Goal: Task Accomplishment & Management: Complete application form

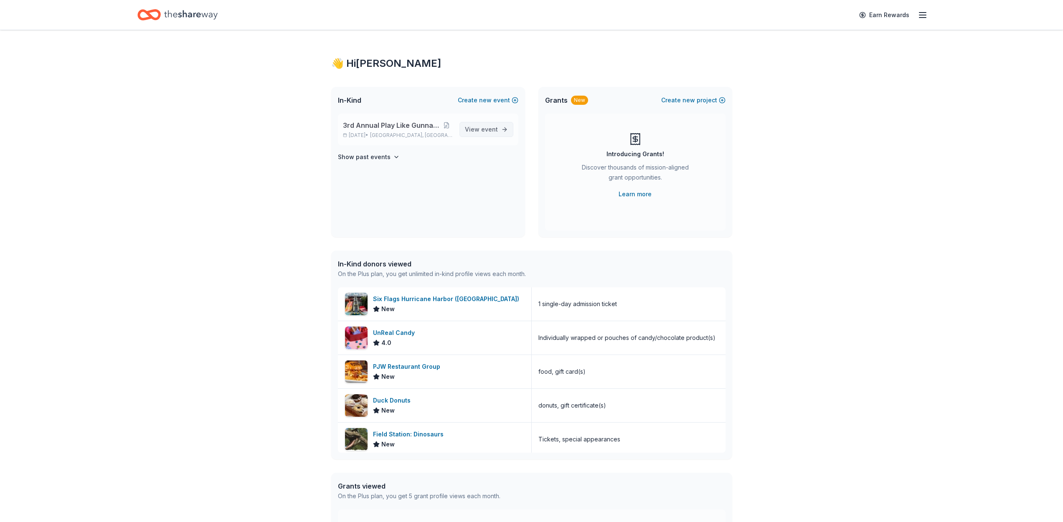
click at [472, 129] on span "View event" at bounding box center [481, 130] width 33 height 10
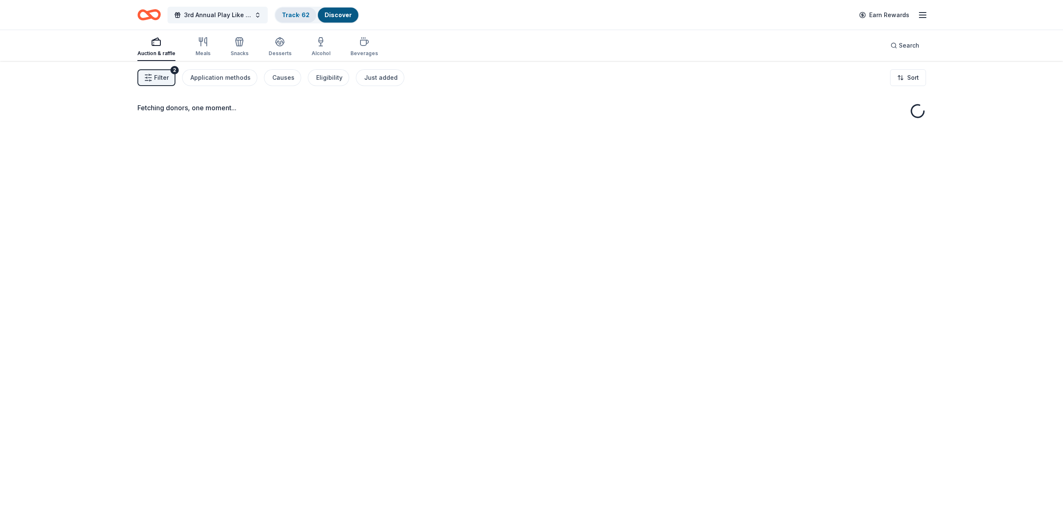
click at [295, 14] on link "Track · 62" at bounding box center [296, 14] width 28 height 7
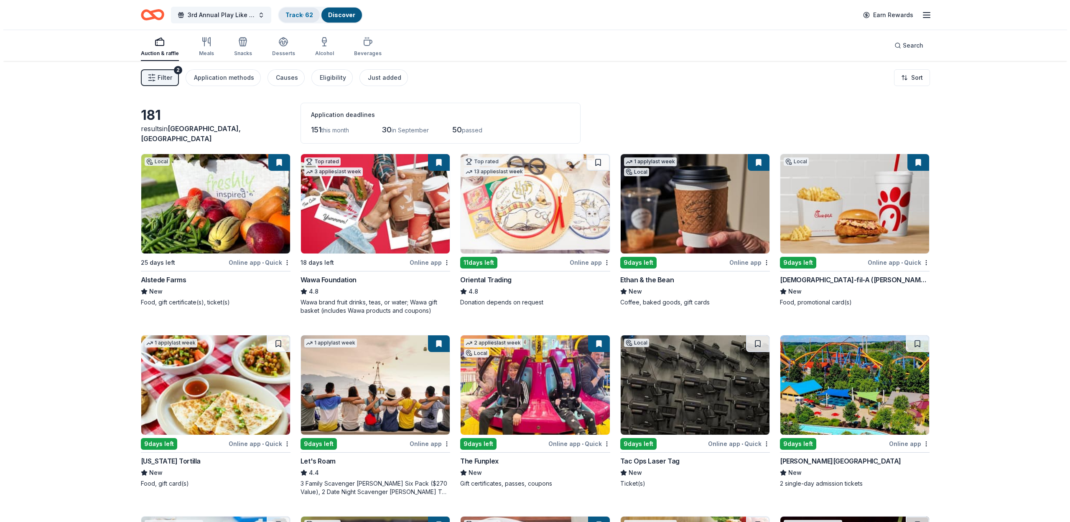
scroll to position [0, 0]
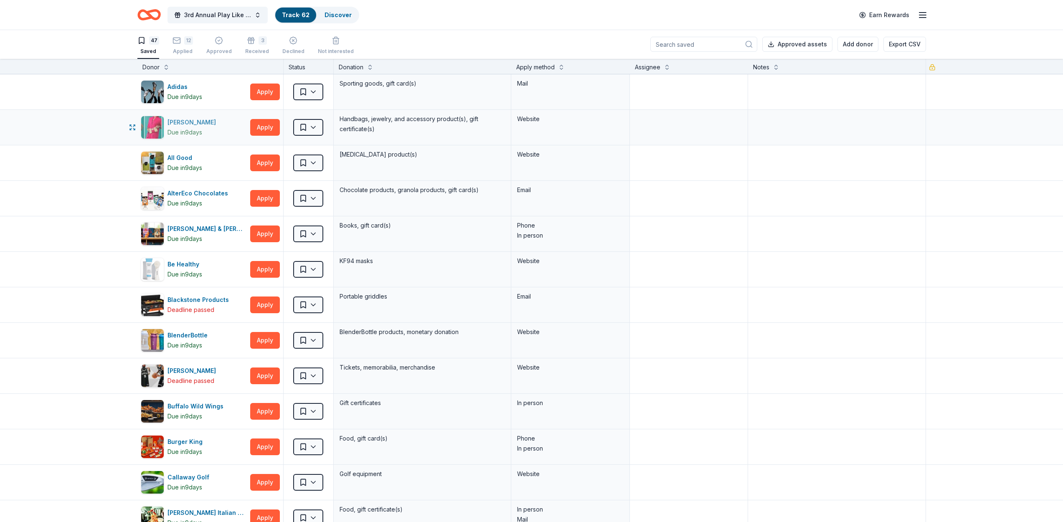
click at [191, 120] on div "[PERSON_NAME]" at bounding box center [194, 122] width 52 height 10
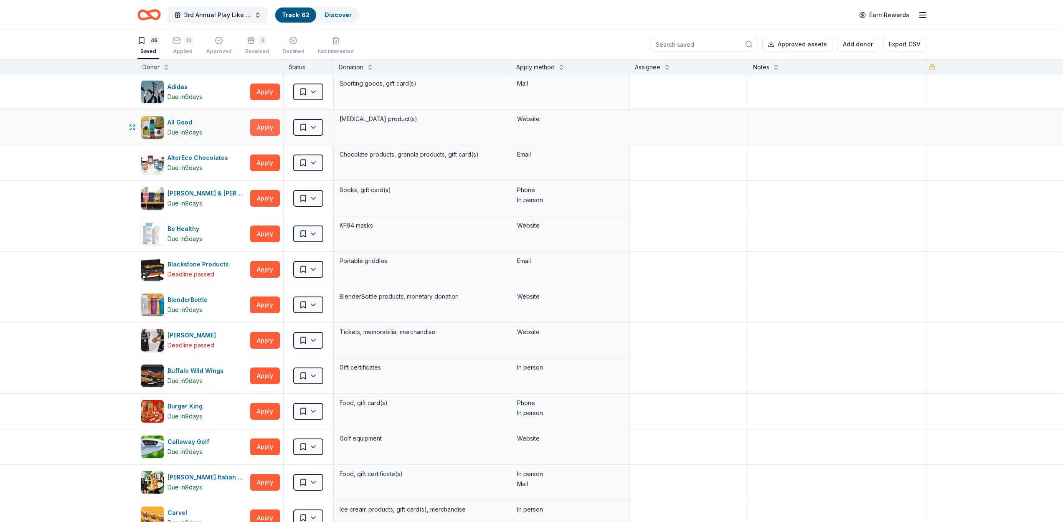
click at [255, 123] on button "Apply" at bounding box center [265, 127] width 30 height 17
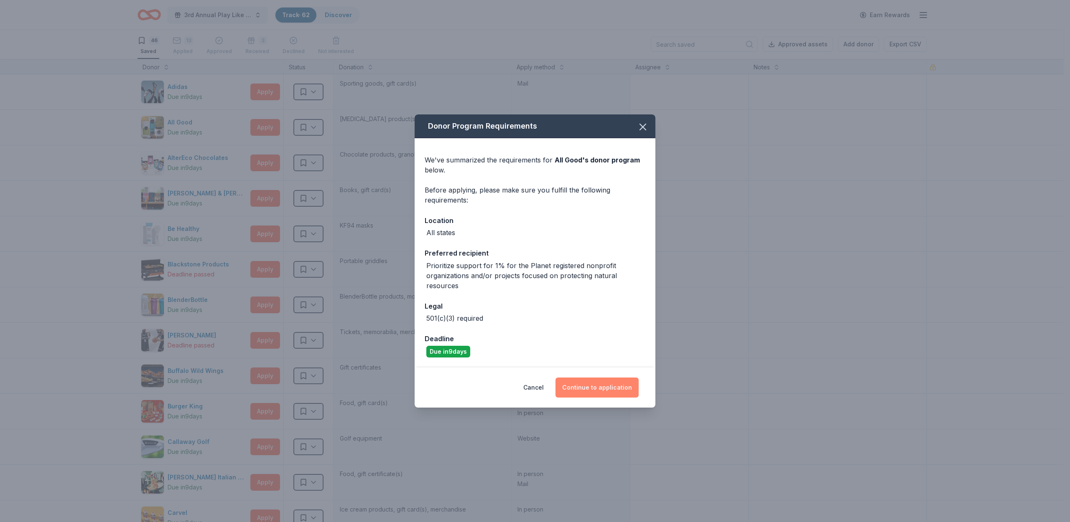
click at [609, 381] on button "Continue to application" at bounding box center [596, 388] width 83 height 20
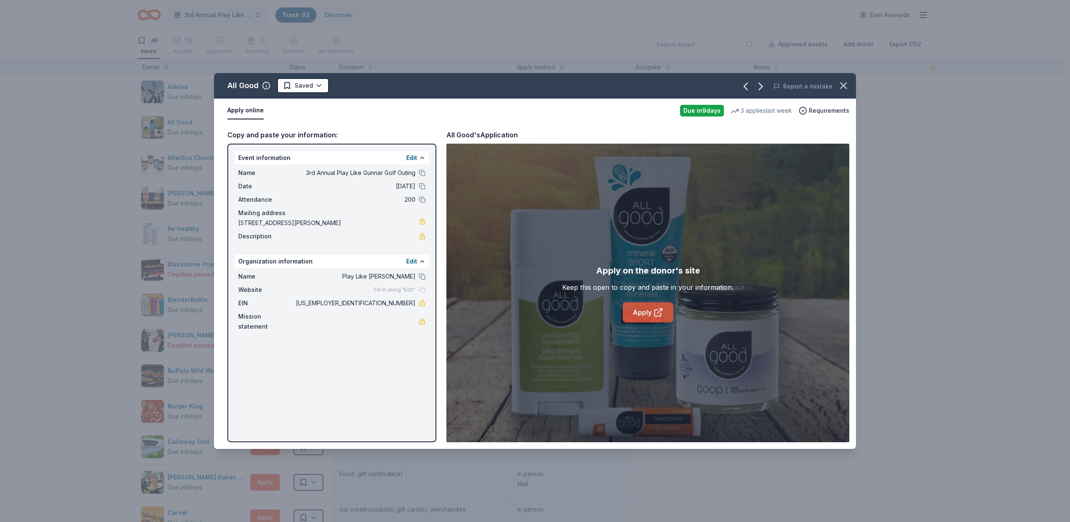
click at [645, 315] on link "Apply" at bounding box center [648, 313] width 51 height 20
click at [322, 84] on html "3rd Annual Play Like Gunnar Golf Outing Track · 62 Discover Earn Rewards 46 Sav…" at bounding box center [535, 261] width 1070 height 522
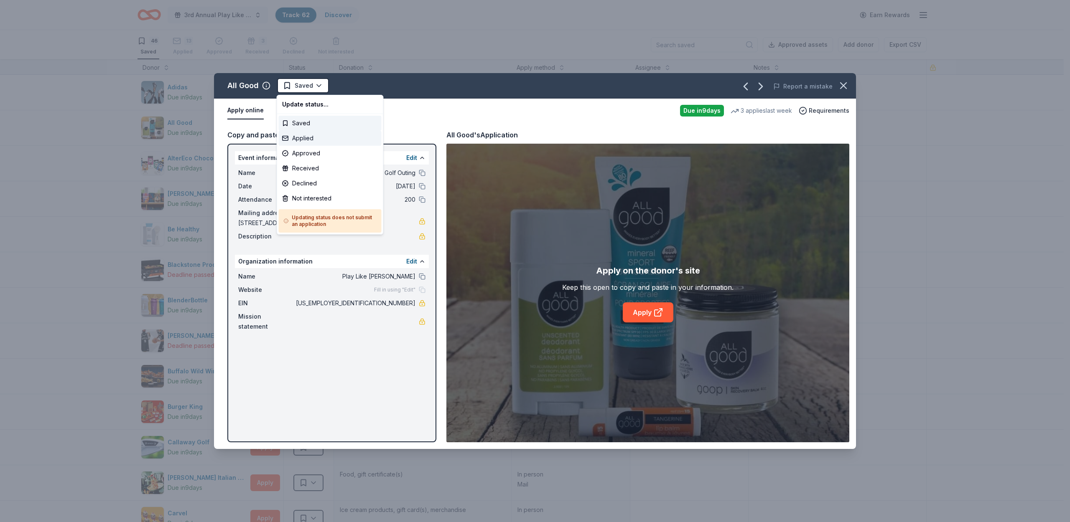
click at [310, 136] on div "Applied" at bounding box center [330, 138] width 103 height 15
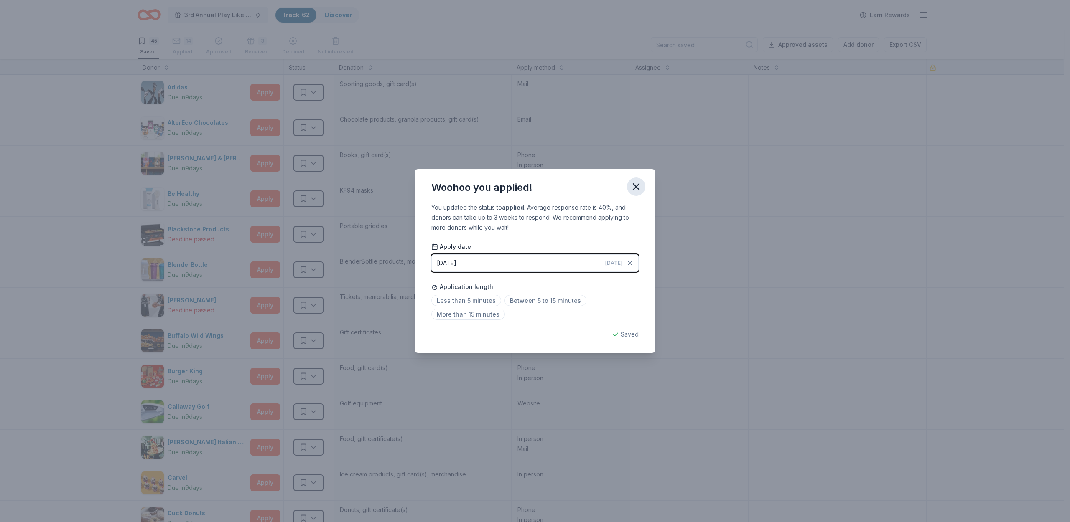
click at [639, 183] on icon "button" at bounding box center [636, 187] width 12 height 12
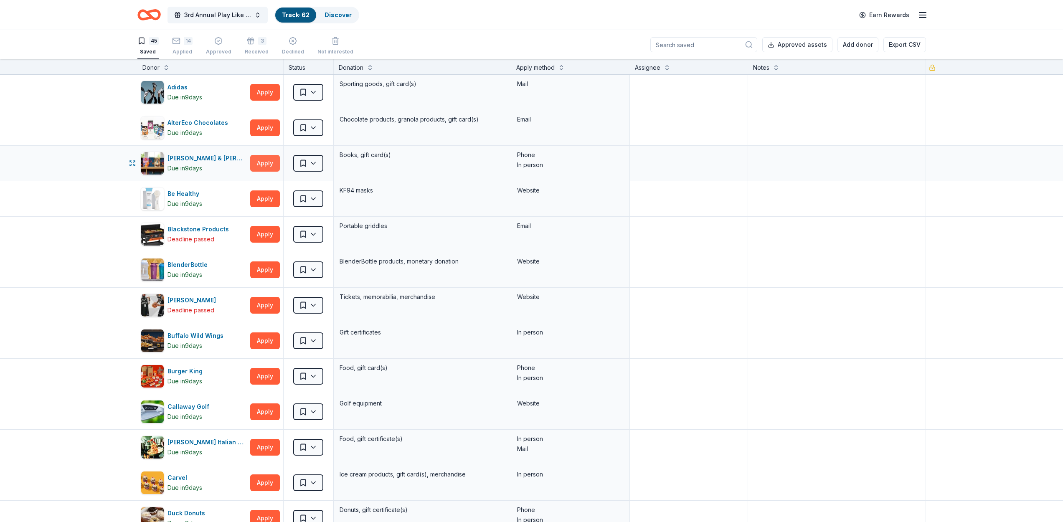
click at [262, 161] on button "Apply" at bounding box center [265, 163] width 30 height 17
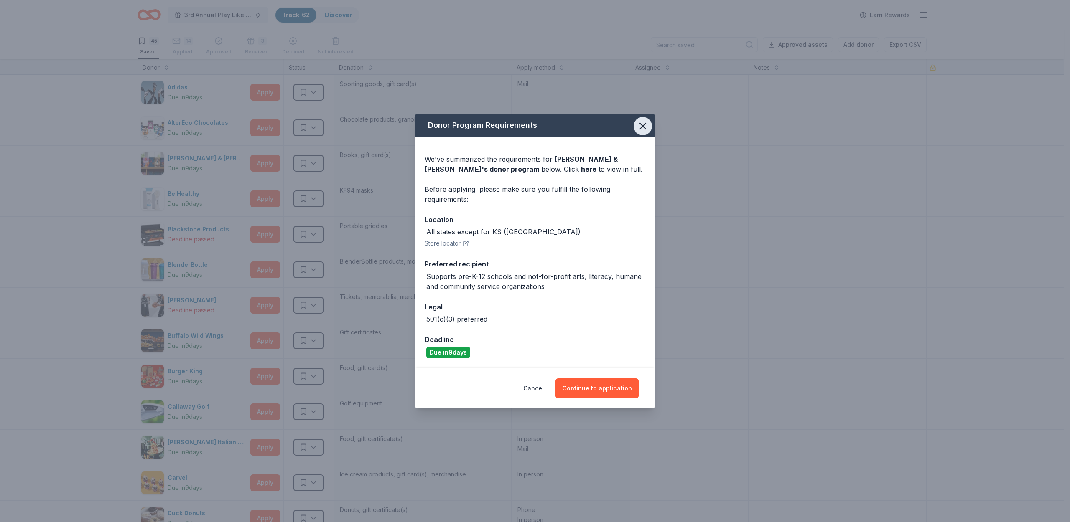
click at [638, 127] on icon "button" at bounding box center [643, 126] width 12 height 12
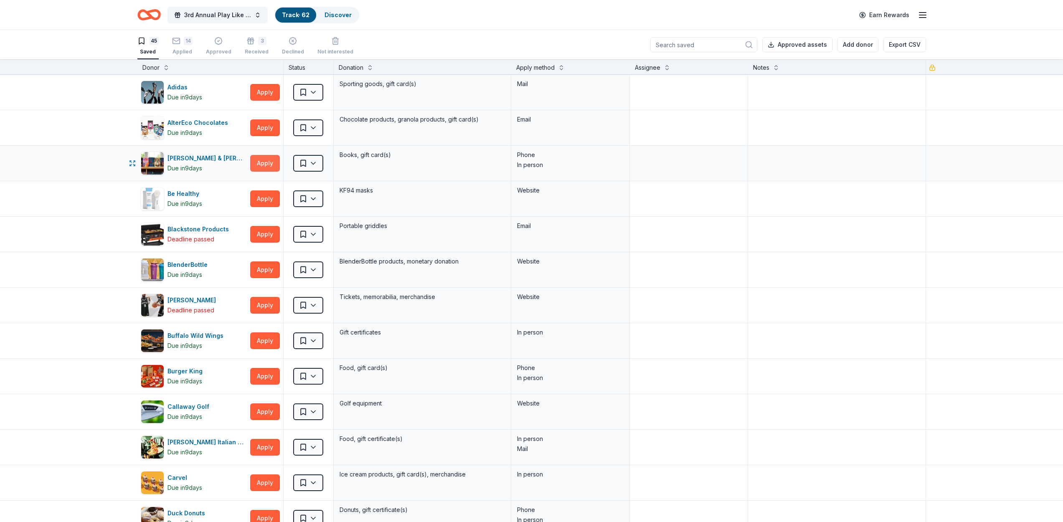
click at [257, 167] on button "Apply" at bounding box center [265, 163] width 30 height 17
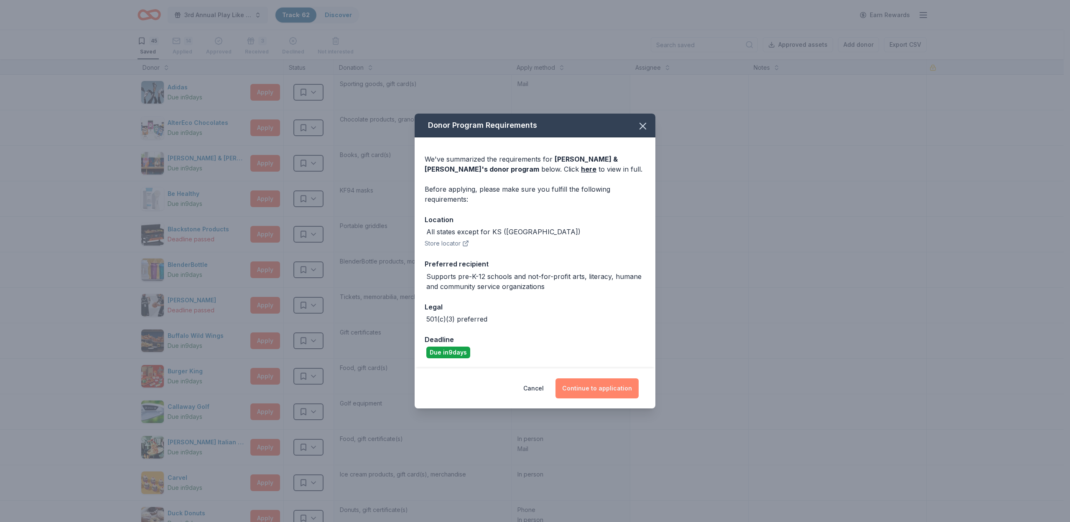
click at [607, 379] on button "Continue to application" at bounding box center [596, 389] width 83 height 20
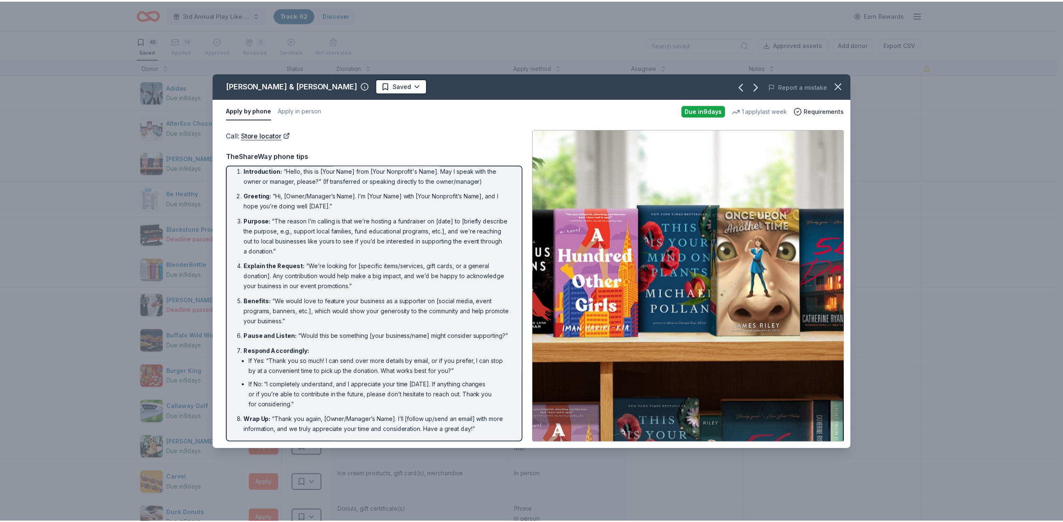
scroll to position [17, 0]
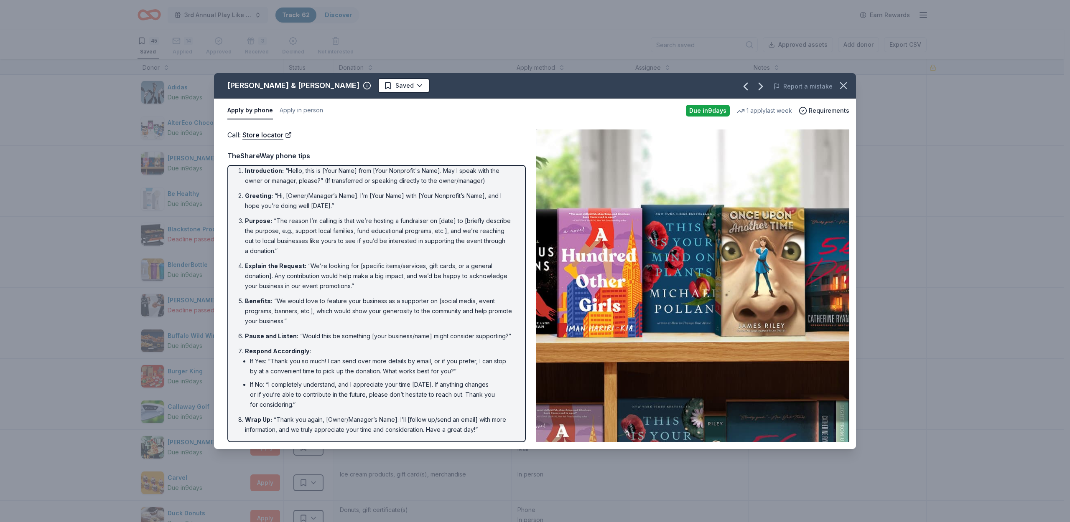
drag, startPoint x: 981, startPoint y: 206, endPoint x: 972, endPoint y: 207, distance: 8.5
click at [981, 206] on div "[PERSON_NAME] & [PERSON_NAME] Saved Report a mistake Apply by phone Apply in pe…" at bounding box center [535, 261] width 1070 height 522
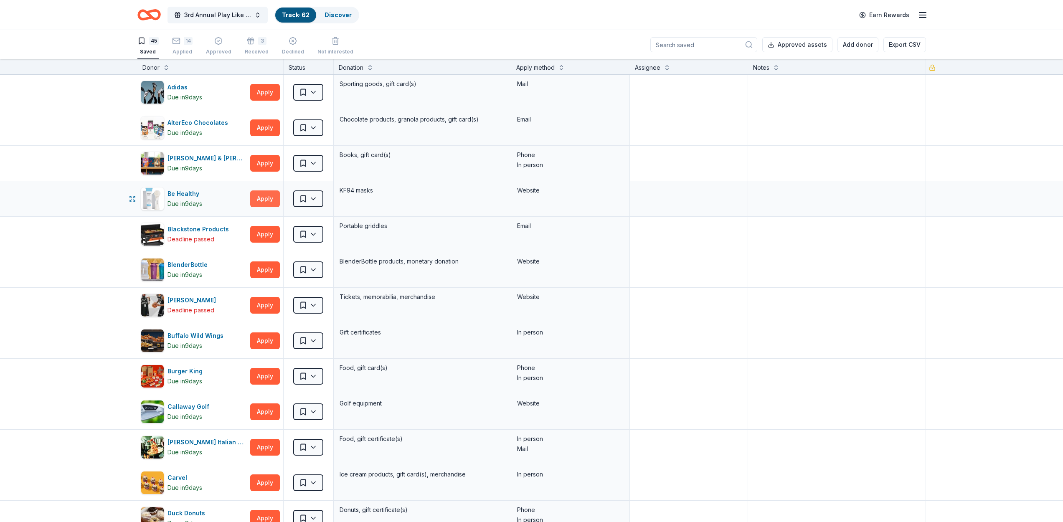
click at [266, 201] on button "Apply" at bounding box center [265, 199] width 30 height 17
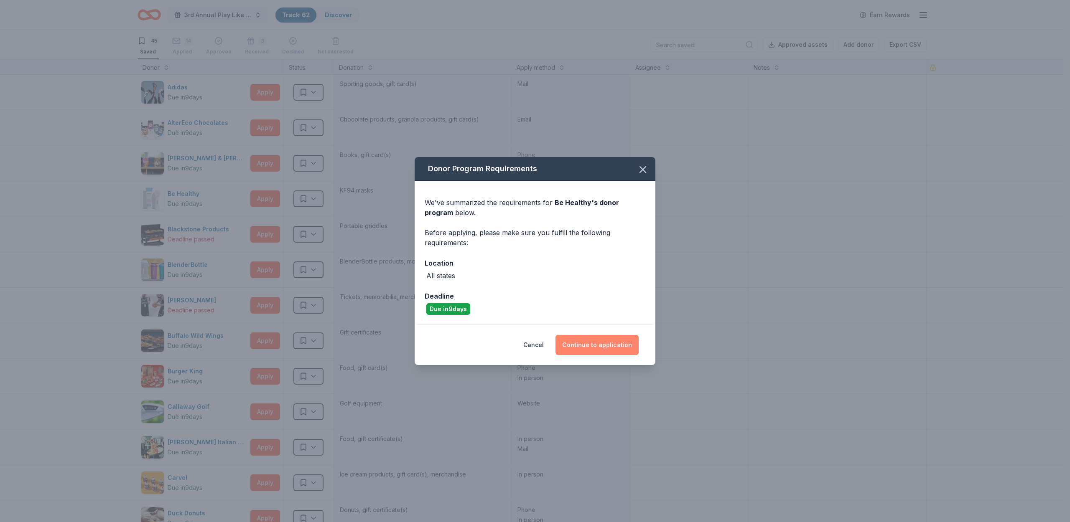
click at [580, 345] on button "Continue to application" at bounding box center [596, 345] width 83 height 20
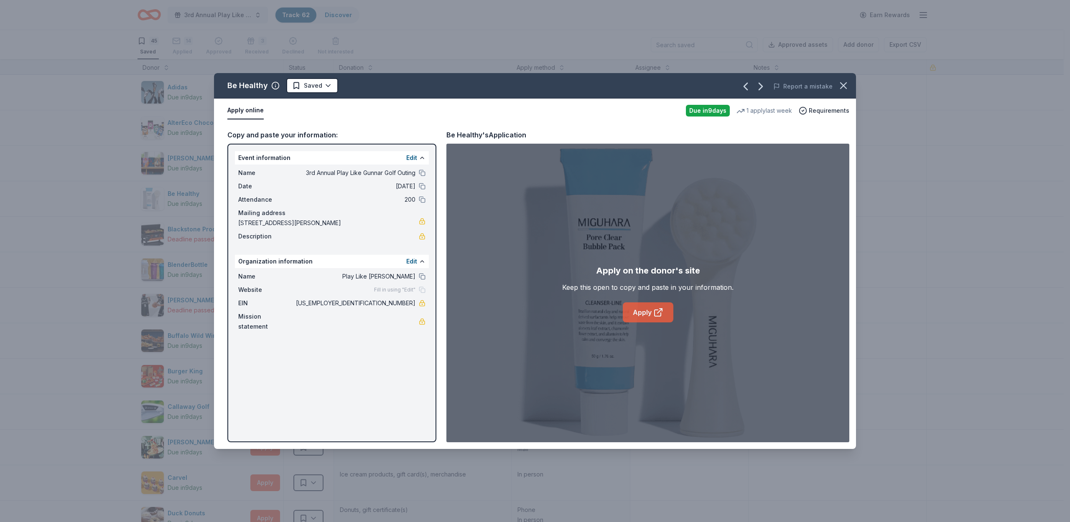
click at [641, 308] on link "Apply" at bounding box center [648, 313] width 51 height 20
click at [850, 88] on button "button" at bounding box center [843, 85] width 18 height 18
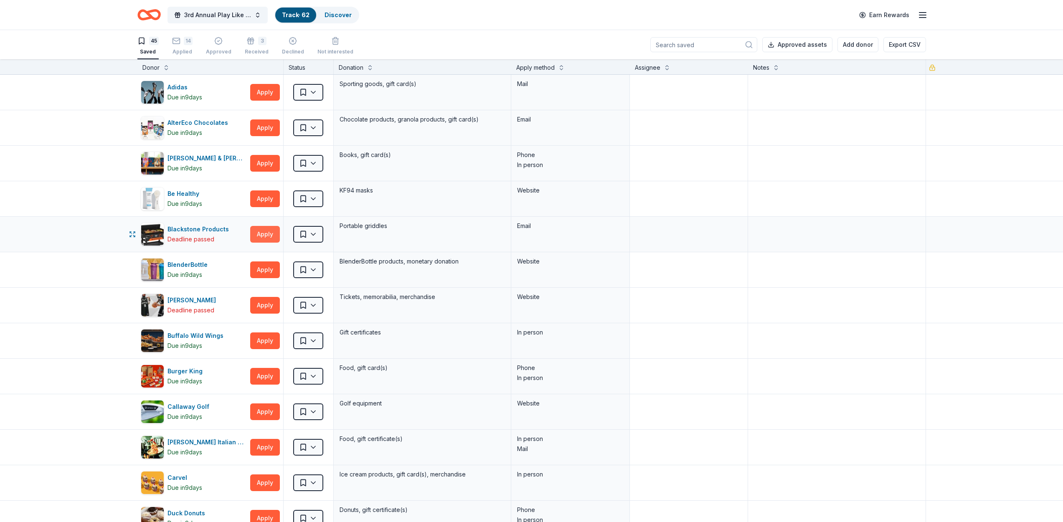
click at [255, 237] on button "Apply" at bounding box center [265, 234] width 30 height 17
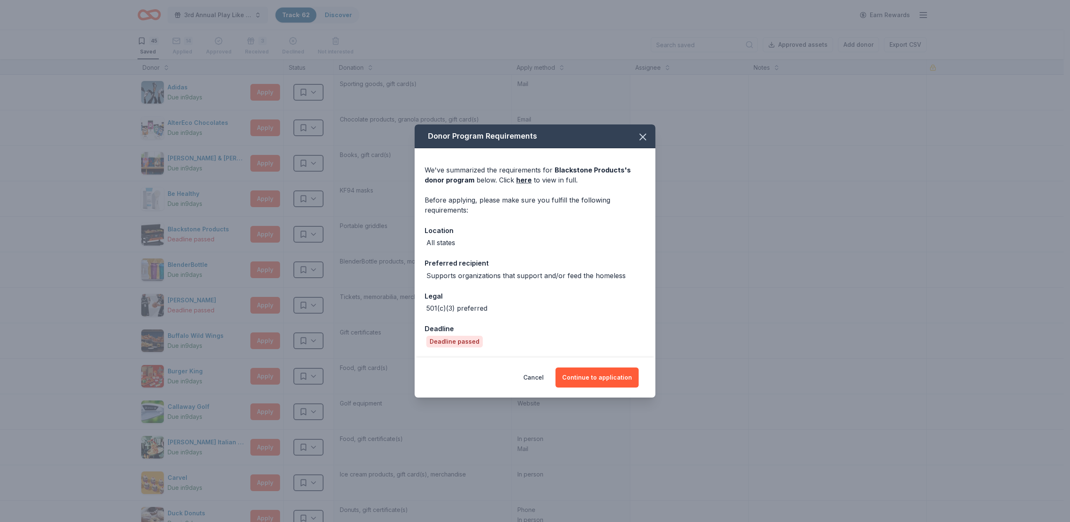
click at [602, 392] on div "Cancel Continue to application" at bounding box center [535, 378] width 241 height 40
click at [600, 376] on button "Continue to application" at bounding box center [596, 378] width 83 height 20
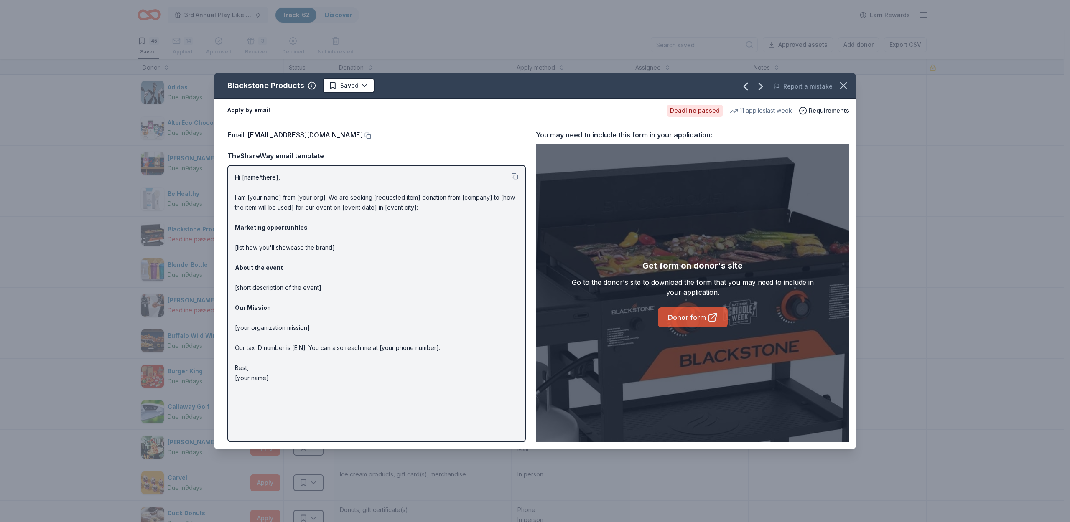
click at [692, 313] on link "Donor form" at bounding box center [693, 318] width 70 height 20
click at [846, 87] on icon "button" at bounding box center [843, 86] width 12 height 12
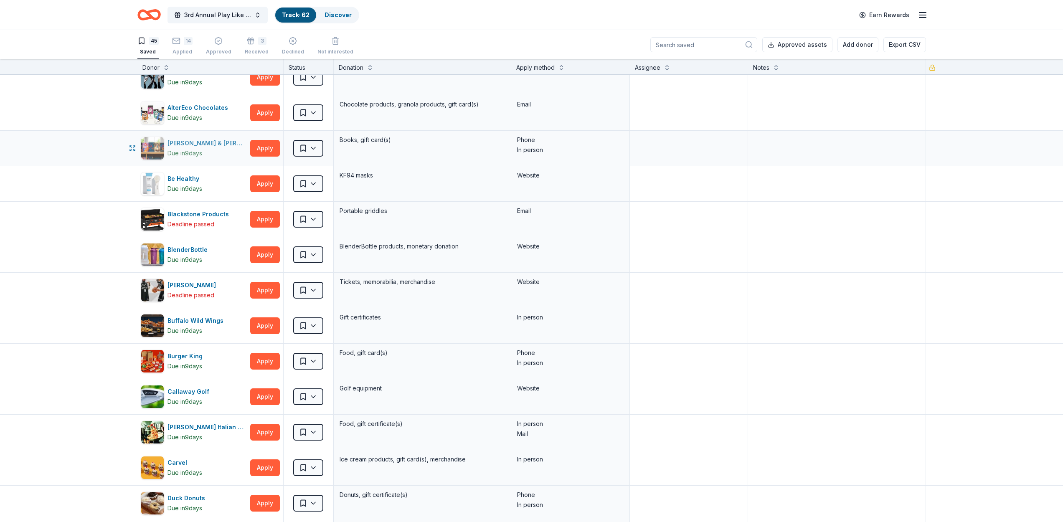
scroll to position [27, 0]
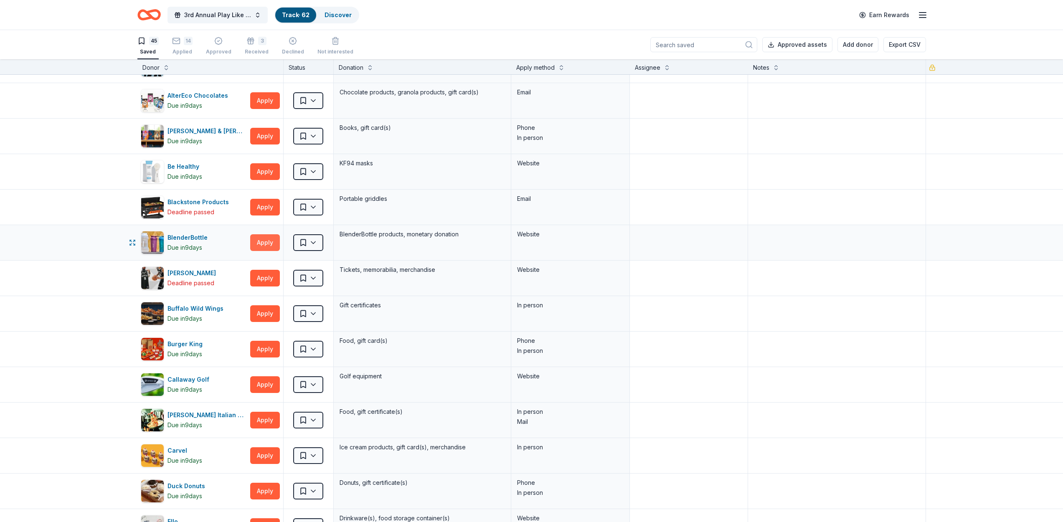
click at [258, 244] on button "Apply" at bounding box center [265, 242] width 30 height 17
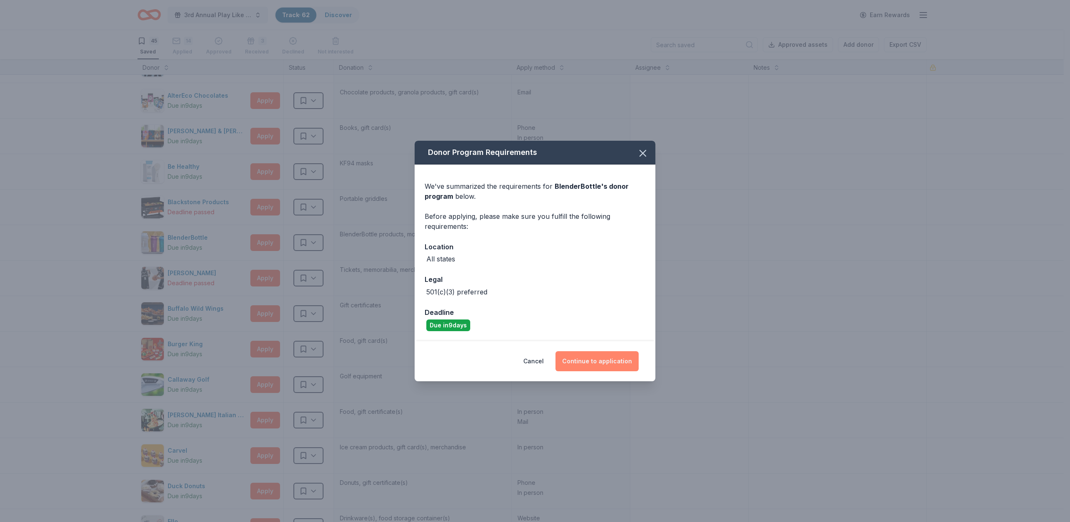
click at [587, 364] on button "Continue to application" at bounding box center [596, 361] width 83 height 20
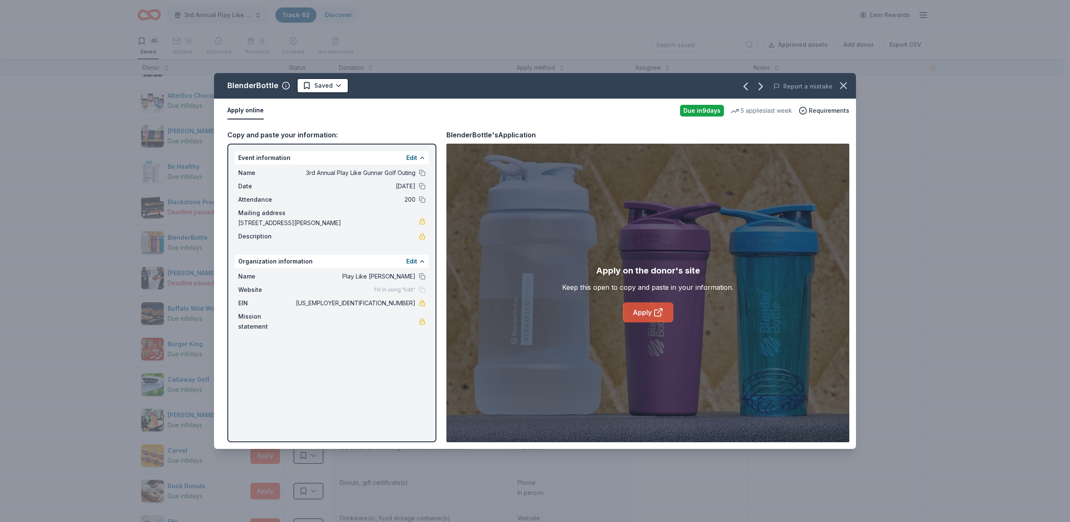
click at [626, 324] on div "Apply on the donor's site Keep this open to copy and paste in your information.…" at bounding box center [647, 293] width 403 height 299
click at [640, 312] on link "Apply" at bounding box center [648, 313] width 51 height 20
click at [338, 85] on html "3rd Annual Play Like Gunnar Golf Outing Track · 62 Discover Earn Rewards 45 Sav…" at bounding box center [535, 261] width 1070 height 522
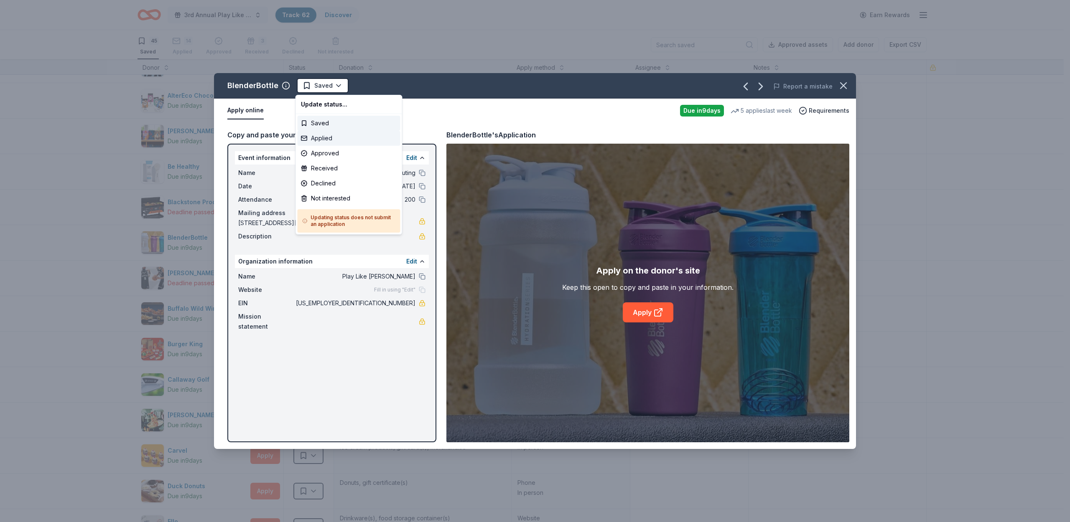
click at [323, 141] on div "Applied" at bounding box center [349, 138] width 103 height 15
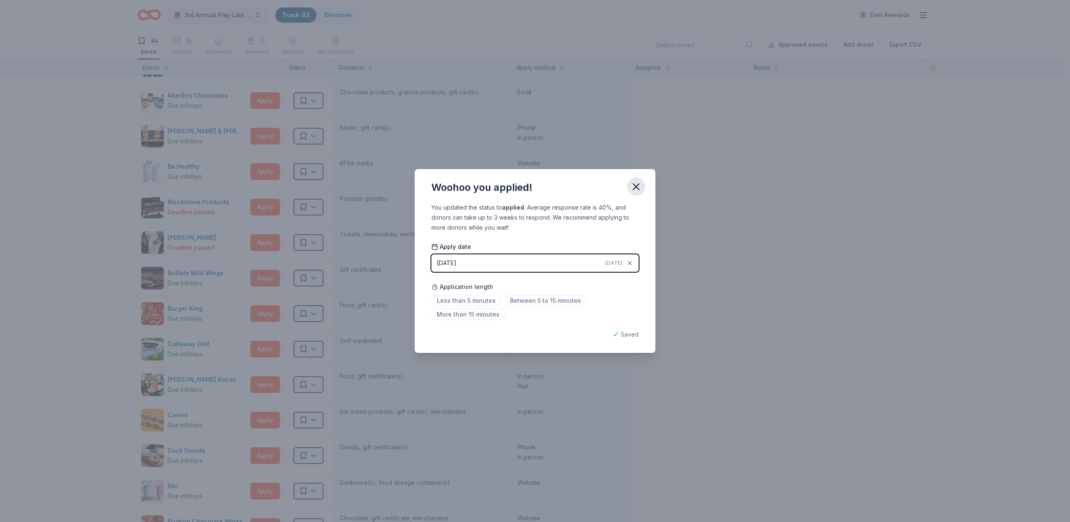
click at [640, 188] on icon "button" at bounding box center [636, 187] width 12 height 12
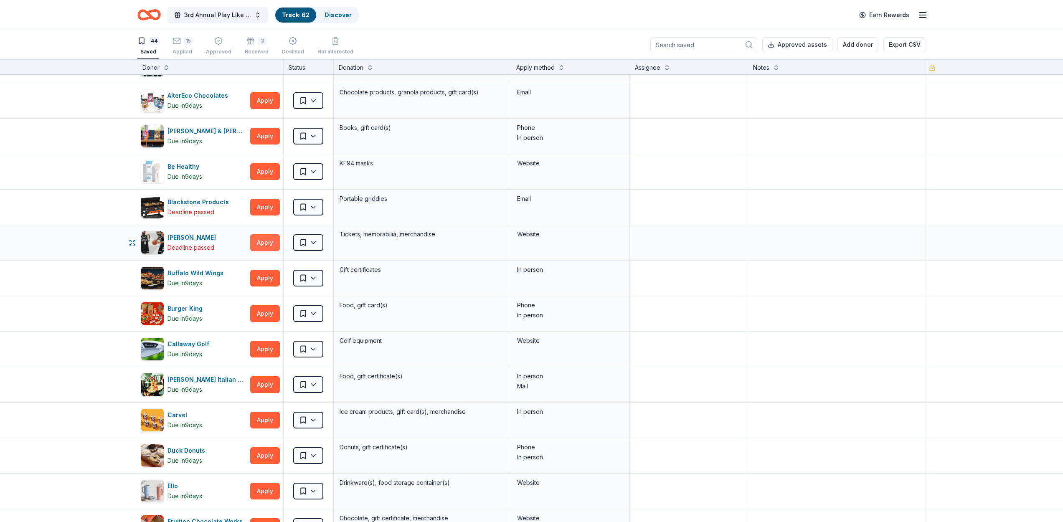
click at [259, 243] on button "Apply" at bounding box center [265, 242] width 30 height 17
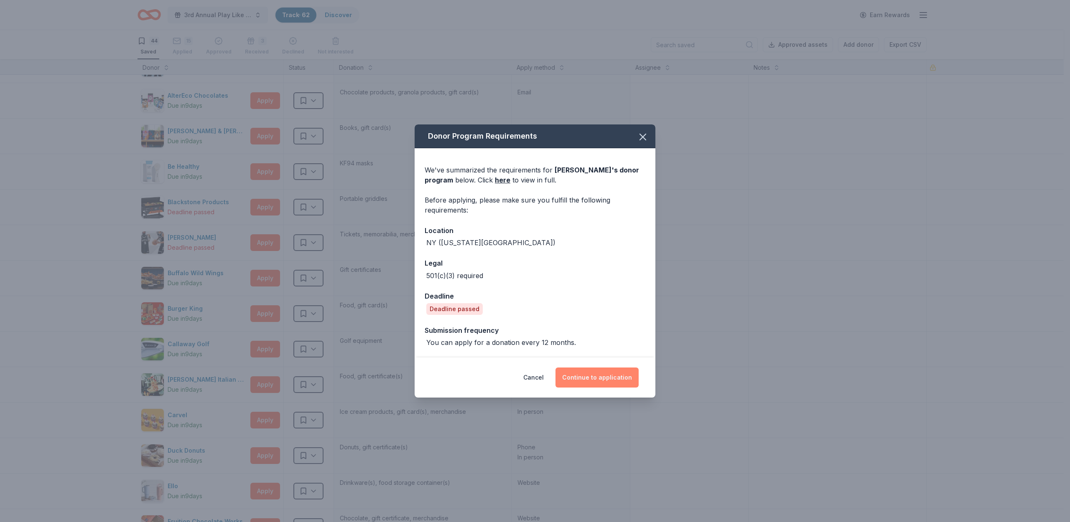
click at [606, 384] on button "Continue to application" at bounding box center [596, 378] width 83 height 20
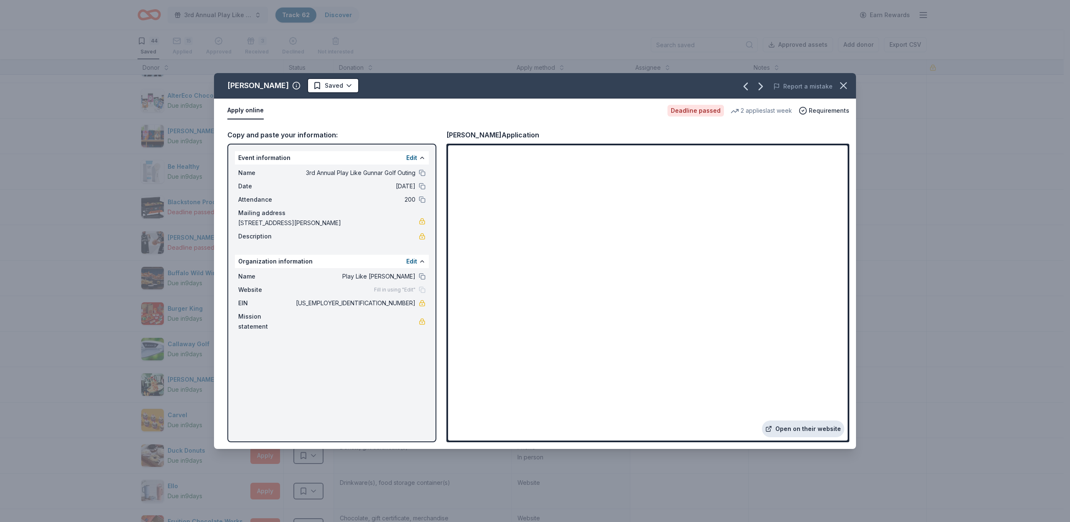
click at [801, 427] on link "Open on their website" at bounding box center [803, 429] width 82 height 17
click at [340, 78] on div "[PERSON_NAME] Saved Report a mistake" at bounding box center [535, 85] width 642 height 25
click at [340, 81] on html "3rd Annual Play Like Gunnar Golf Outing Track · 62 Discover Earn Rewards 44 Sav…" at bounding box center [535, 261] width 1070 height 522
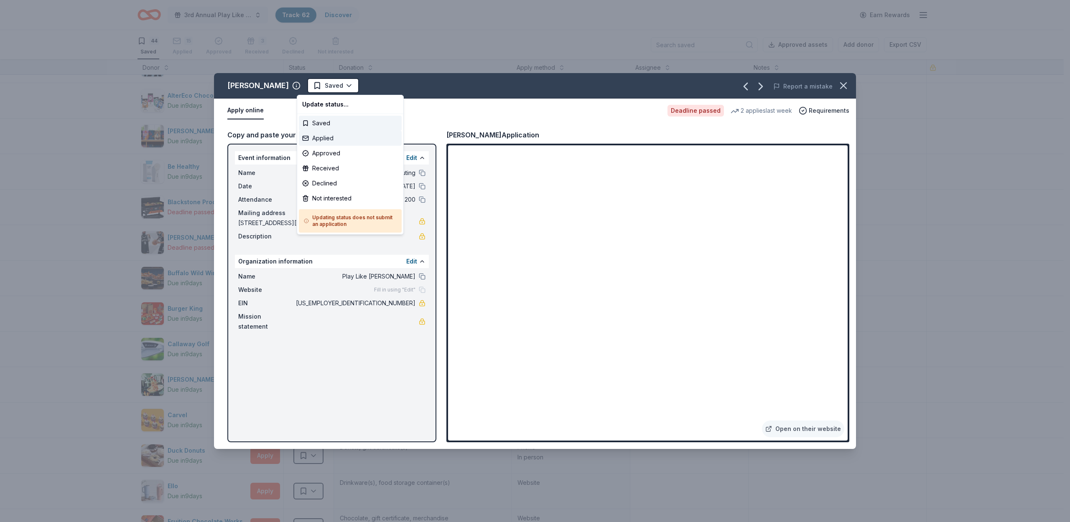
click at [329, 142] on div "Applied" at bounding box center [350, 138] width 103 height 15
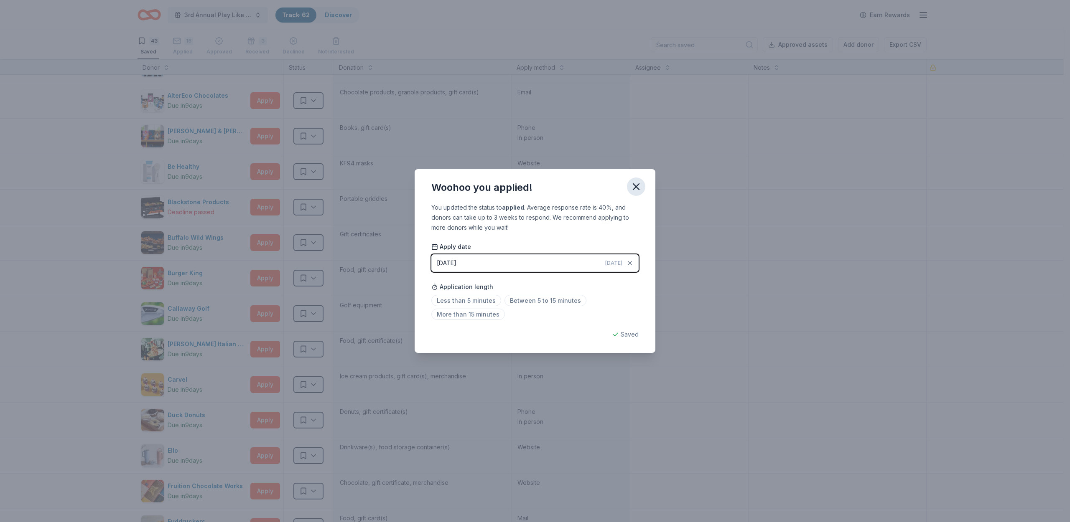
click at [639, 181] on button "button" at bounding box center [636, 187] width 18 height 18
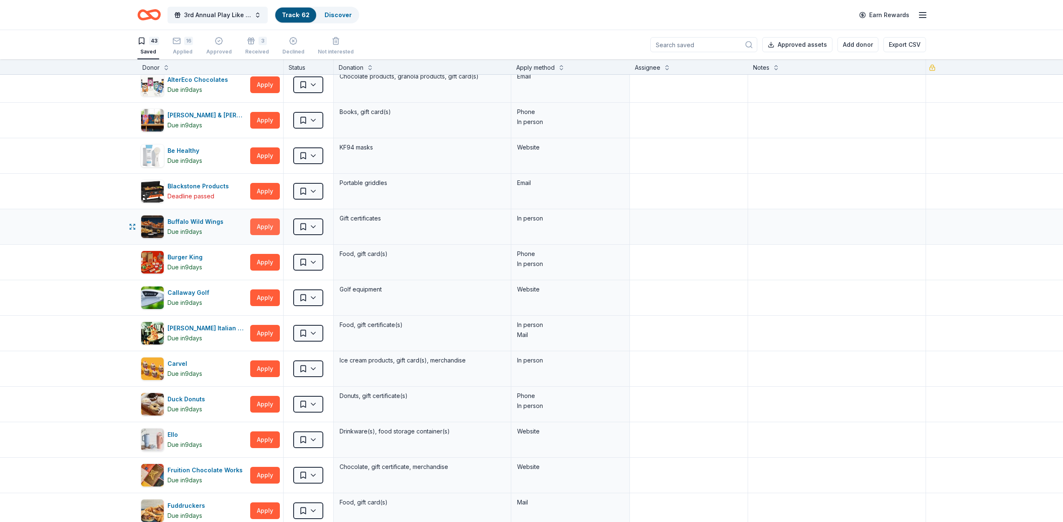
scroll to position [52, 0]
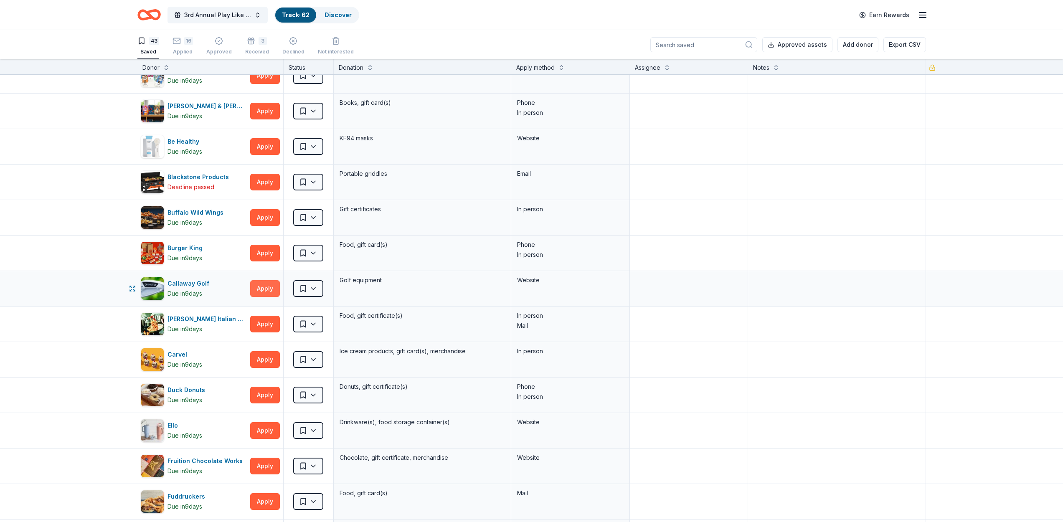
click at [259, 292] on button "Apply" at bounding box center [265, 288] width 30 height 17
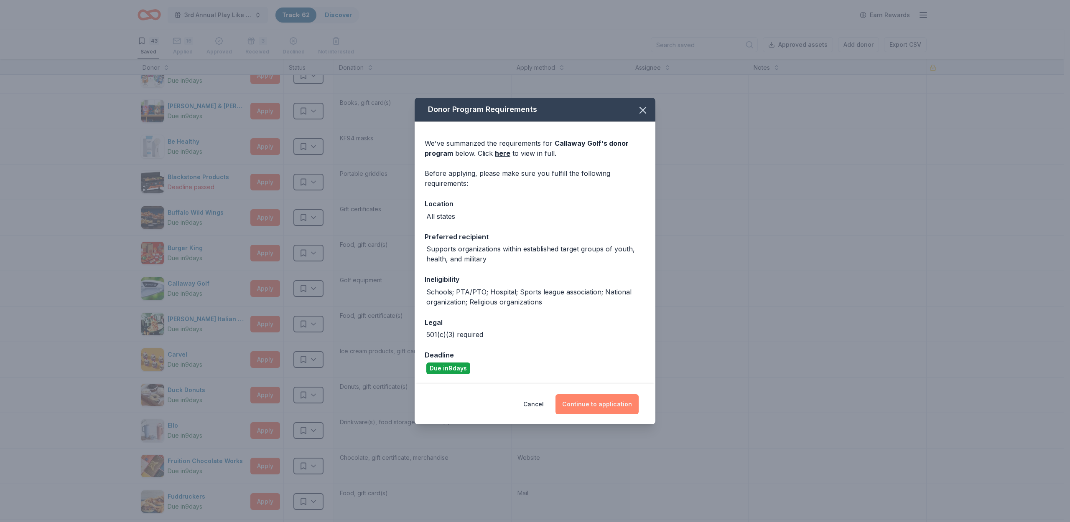
click at [588, 402] on button "Continue to application" at bounding box center [596, 404] width 83 height 20
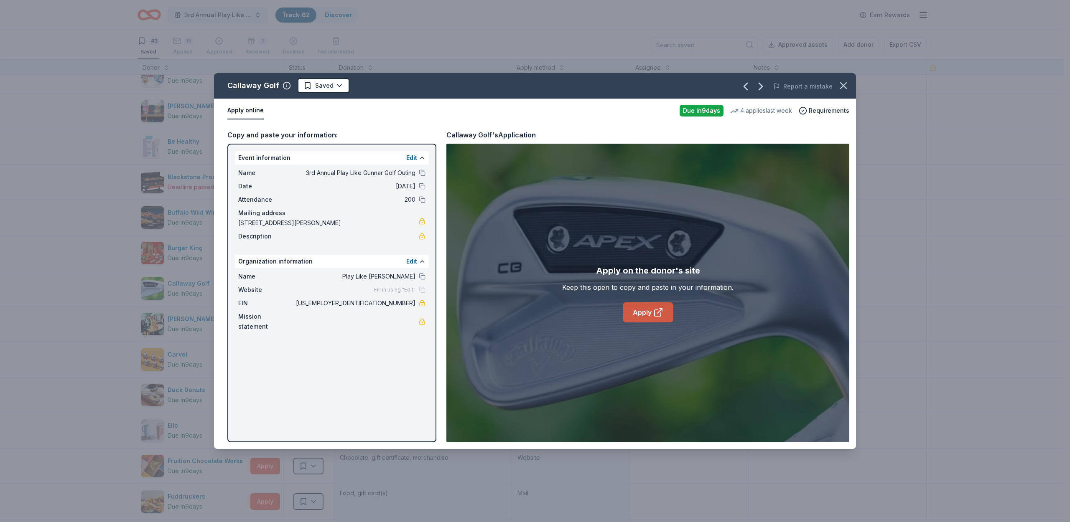
click at [654, 313] on icon at bounding box center [657, 313] width 6 height 6
click at [321, 84] on html "3rd Annual Play Like Gunnar Golf Outing Track · 62 Discover Earn Rewards 43 Sav…" at bounding box center [535, 261] width 1070 height 522
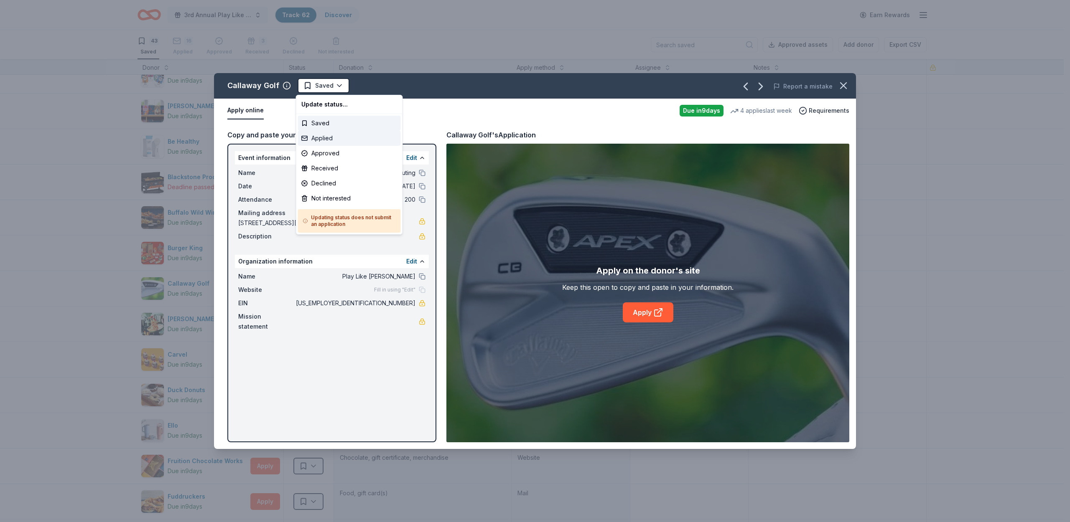
click at [325, 143] on div "Applied" at bounding box center [349, 138] width 103 height 15
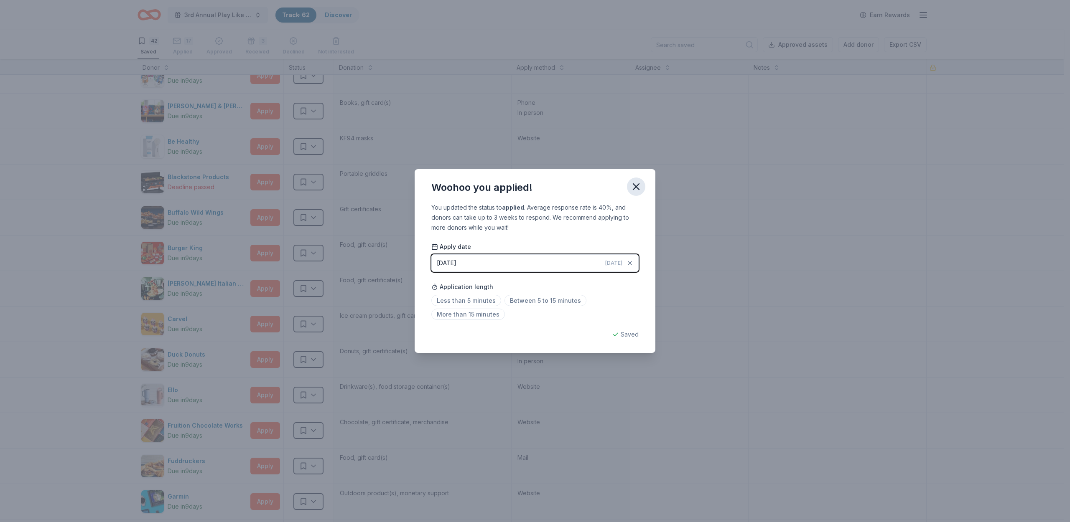
click at [638, 186] on icon "button" at bounding box center [636, 187] width 12 height 12
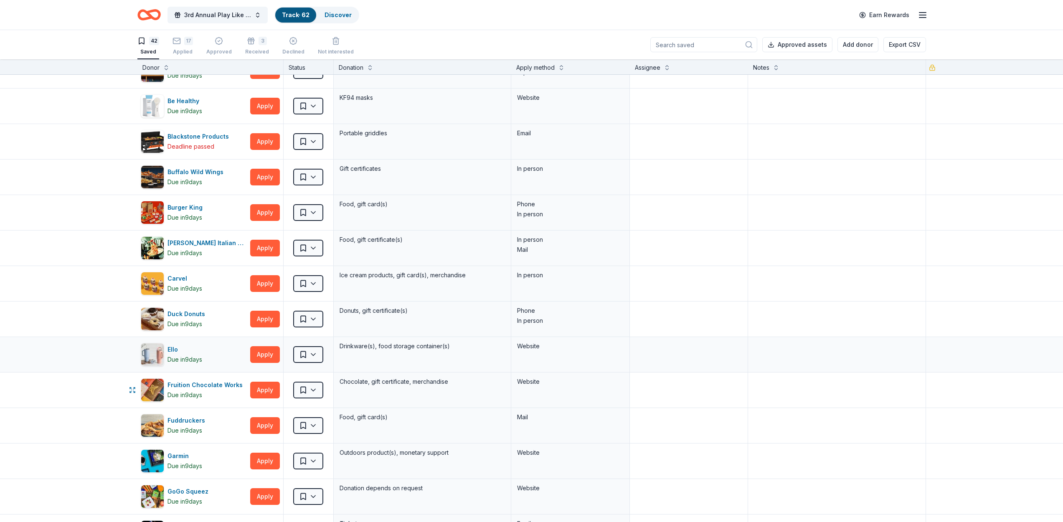
scroll to position [100, 0]
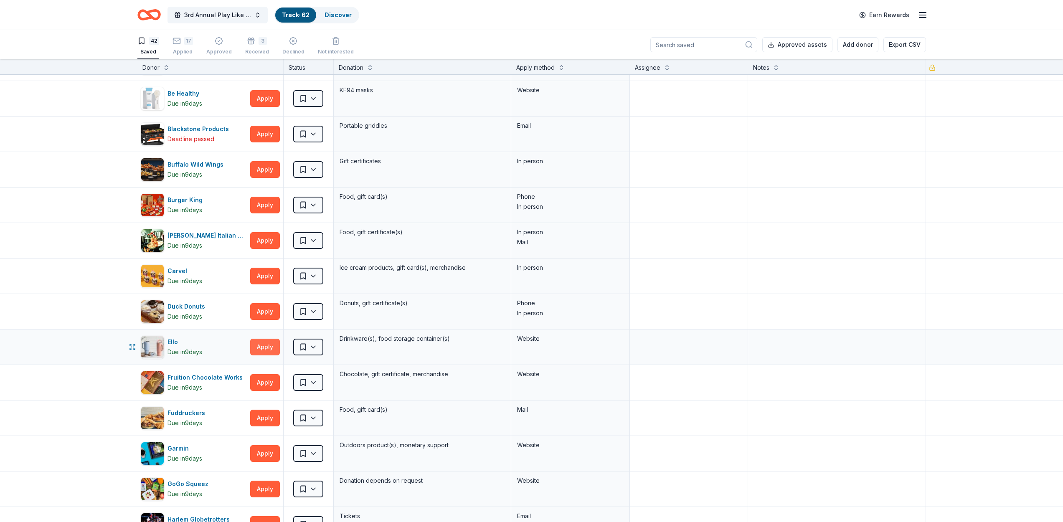
click at [264, 350] on button "Apply" at bounding box center [265, 347] width 30 height 17
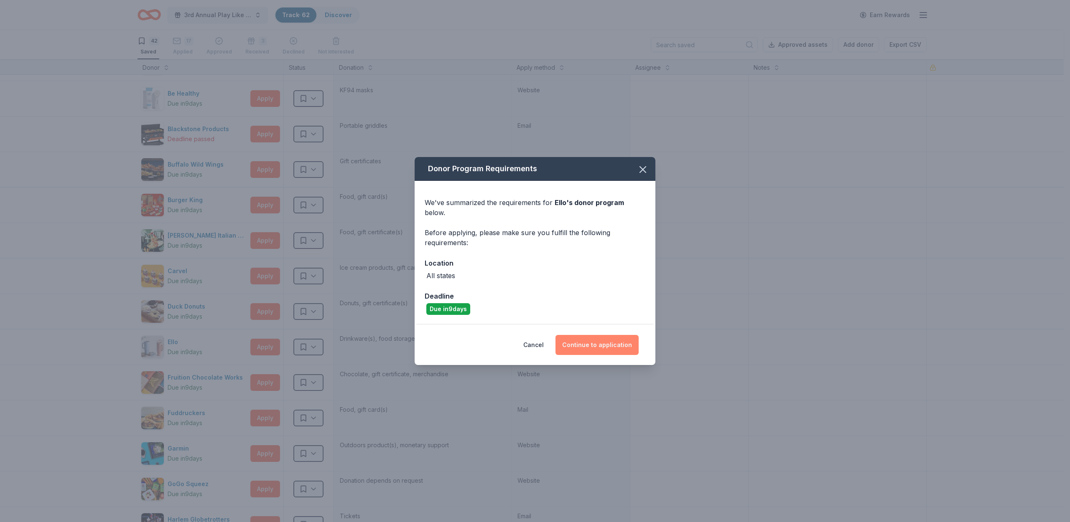
click at [600, 340] on button "Continue to application" at bounding box center [596, 345] width 83 height 20
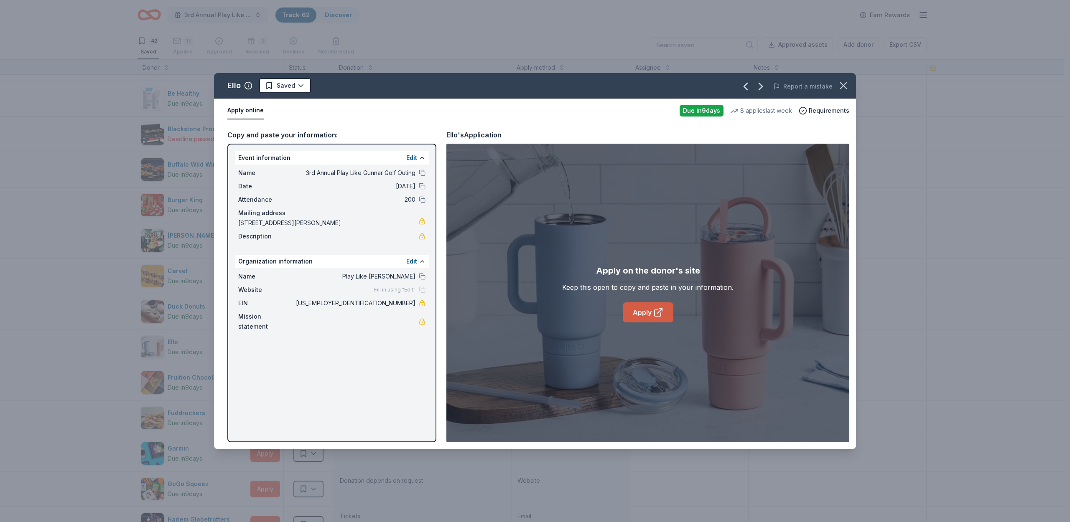
click at [642, 313] on link "Apply" at bounding box center [648, 313] width 51 height 20
click at [299, 84] on html "3rd Annual Play Like Gunnar Golf Outing Track · 62 Discover Earn Rewards 42 Sav…" at bounding box center [535, 261] width 1070 height 522
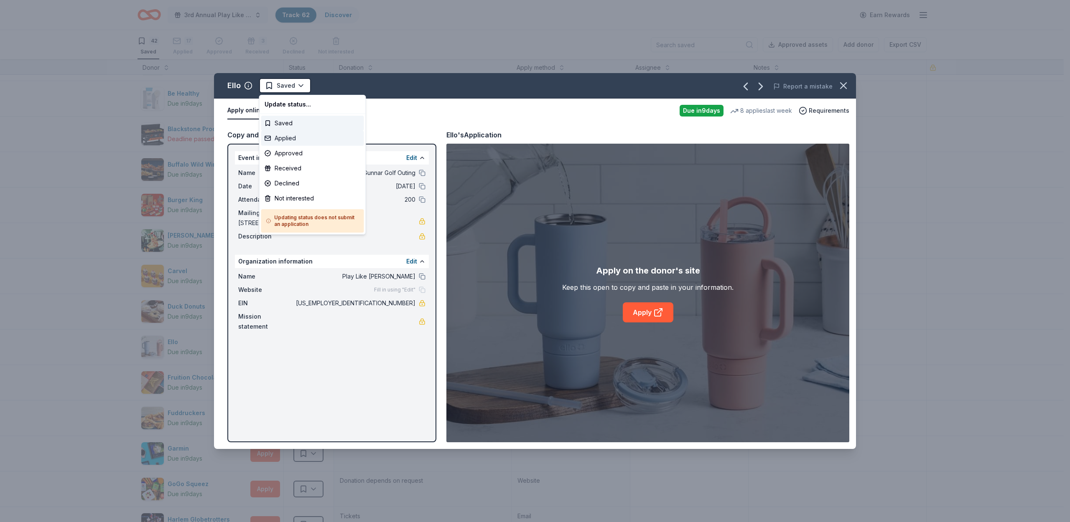
click at [305, 135] on div "Applied" at bounding box center [312, 138] width 103 height 15
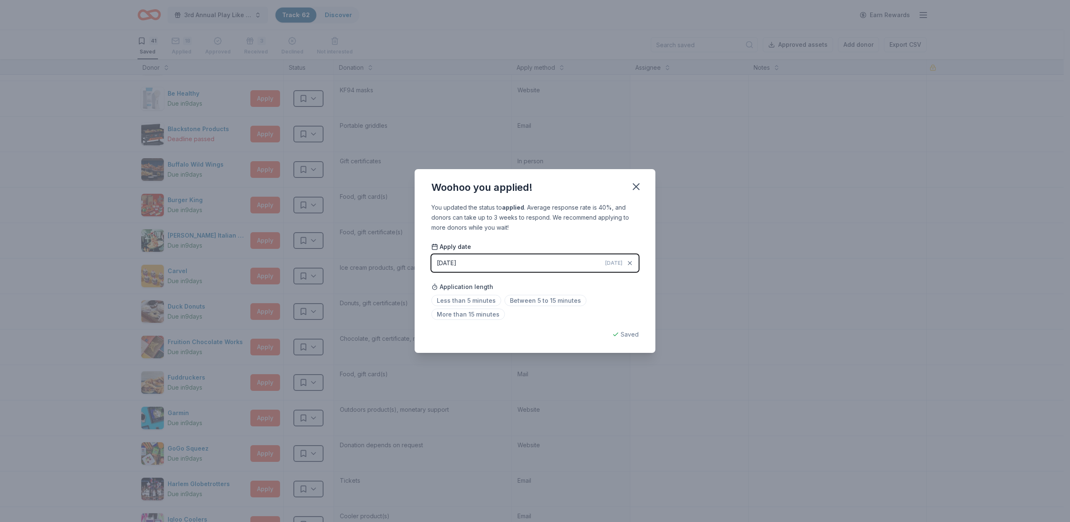
click at [641, 183] on icon "button" at bounding box center [636, 187] width 12 height 12
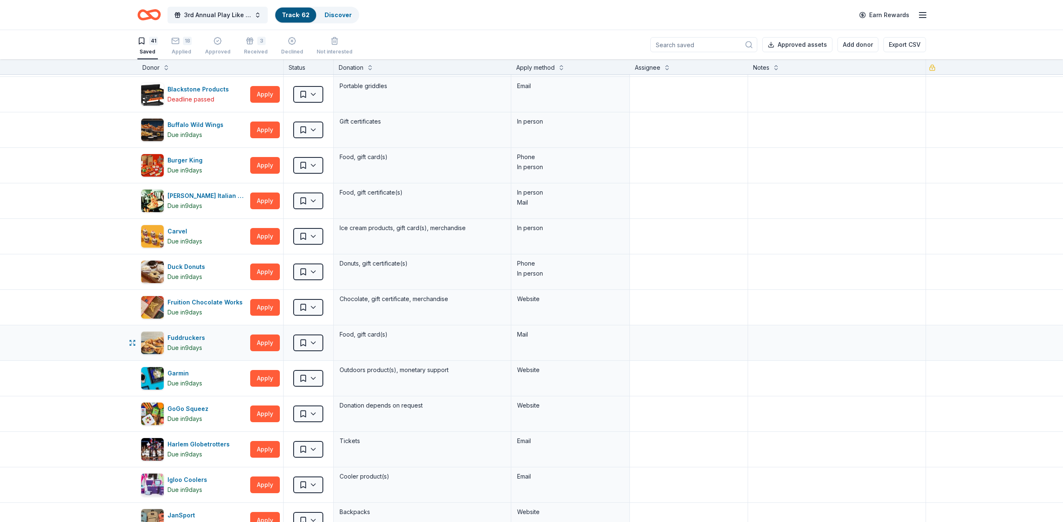
scroll to position [156, 0]
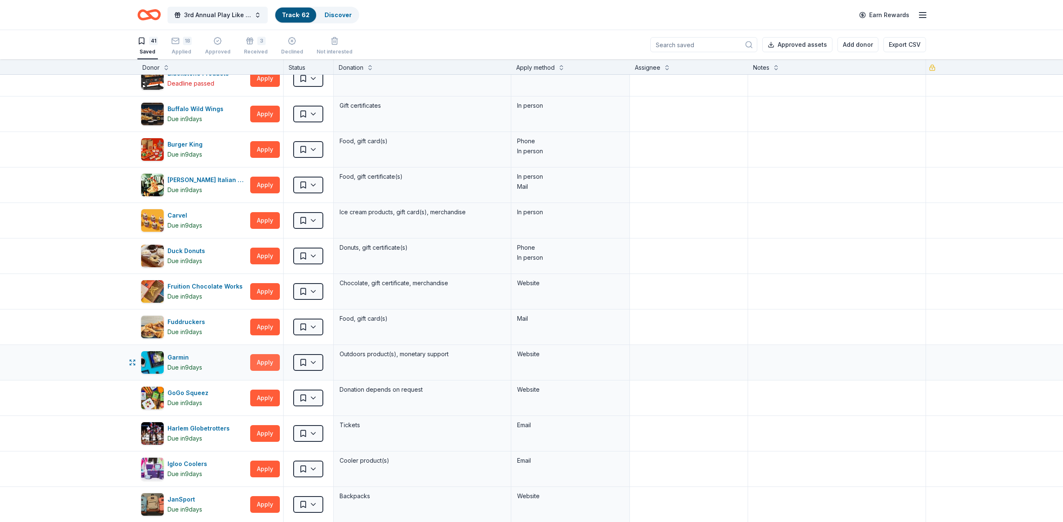
click at [271, 359] on button "Apply" at bounding box center [265, 362] width 30 height 17
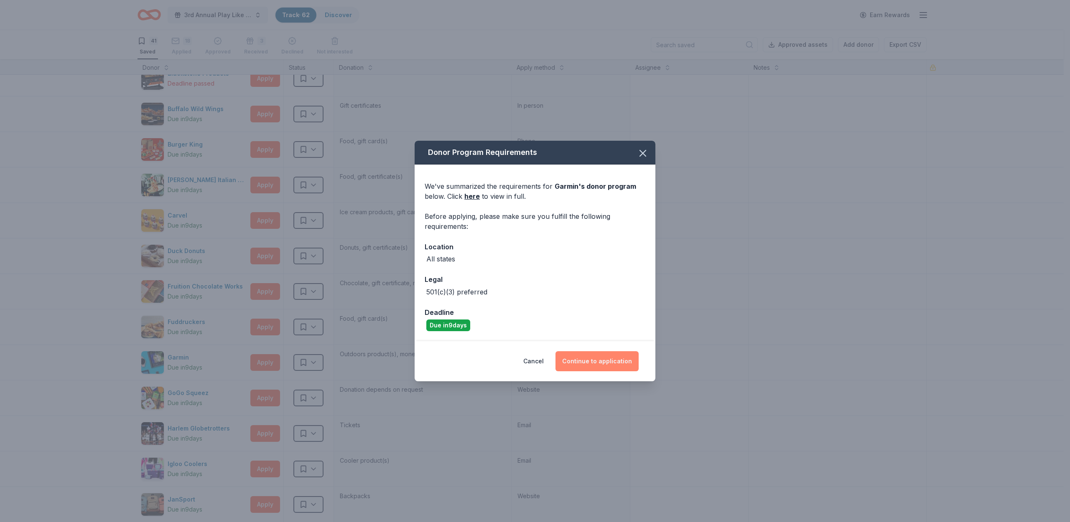
click at [581, 365] on button "Continue to application" at bounding box center [596, 361] width 83 height 20
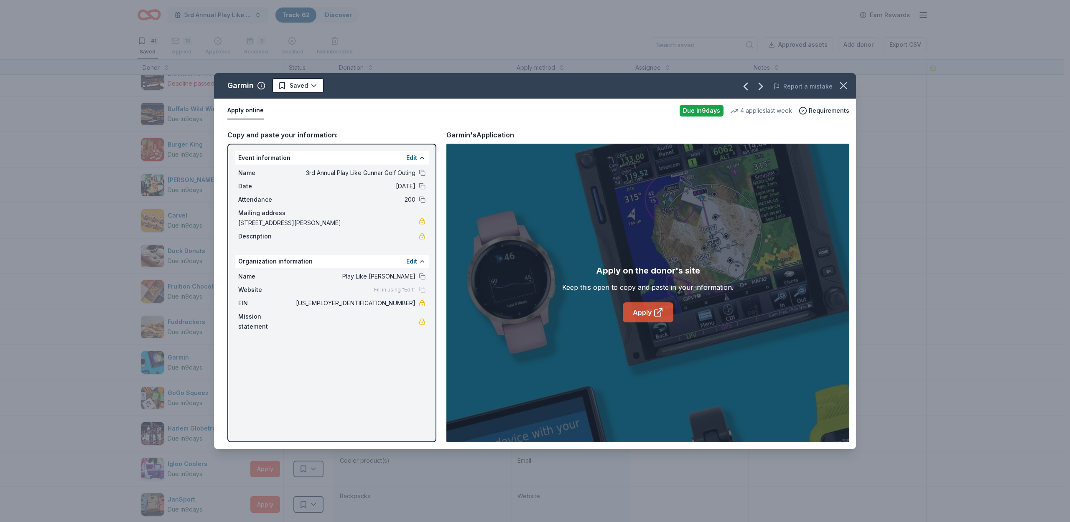
click at [661, 321] on link "Apply" at bounding box center [648, 313] width 51 height 20
click at [320, 84] on html "3rd Annual Play Like Gunnar Golf Outing Track · 62 Discover Earn Rewards 41 Sav…" at bounding box center [535, 261] width 1070 height 522
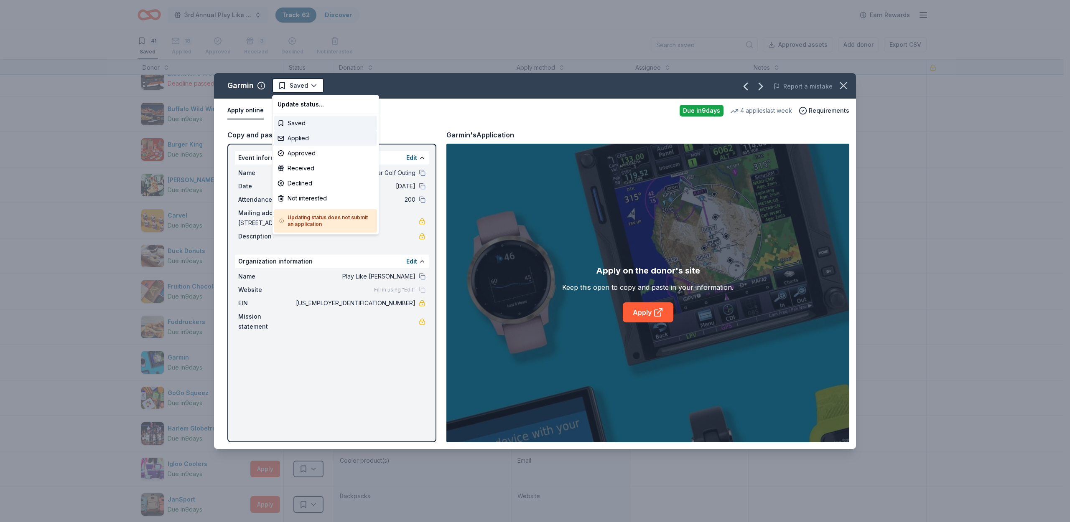
click at [304, 139] on div "Applied" at bounding box center [325, 138] width 103 height 15
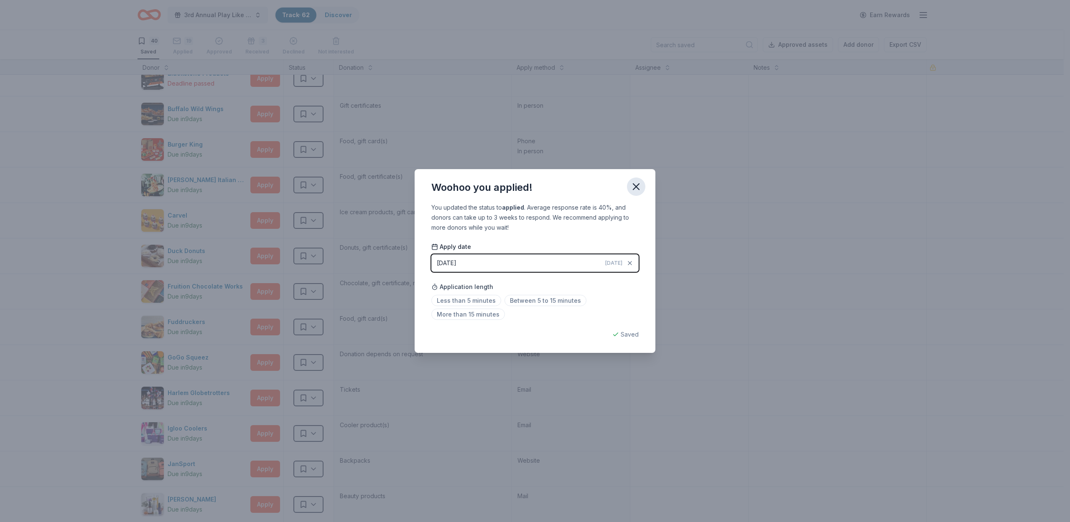
click at [632, 184] on icon "button" at bounding box center [636, 187] width 12 height 12
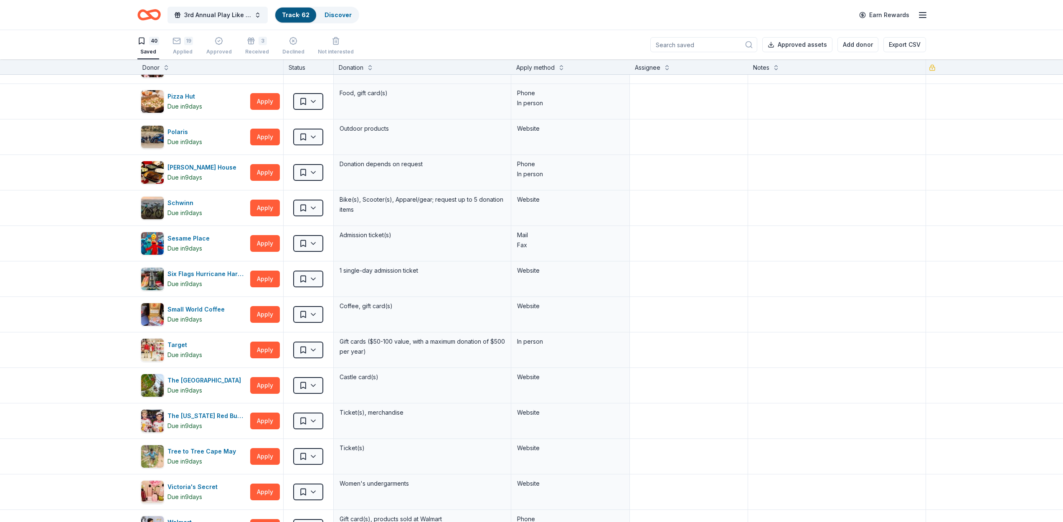
scroll to position [1130, 0]
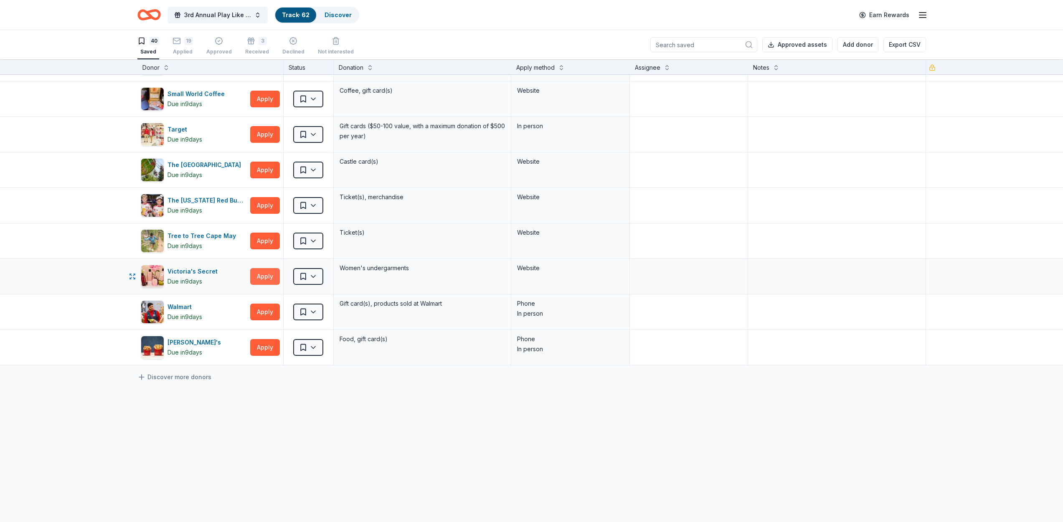
click at [251, 275] on button "Apply" at bounding box center [265, 276] width 30 height 17
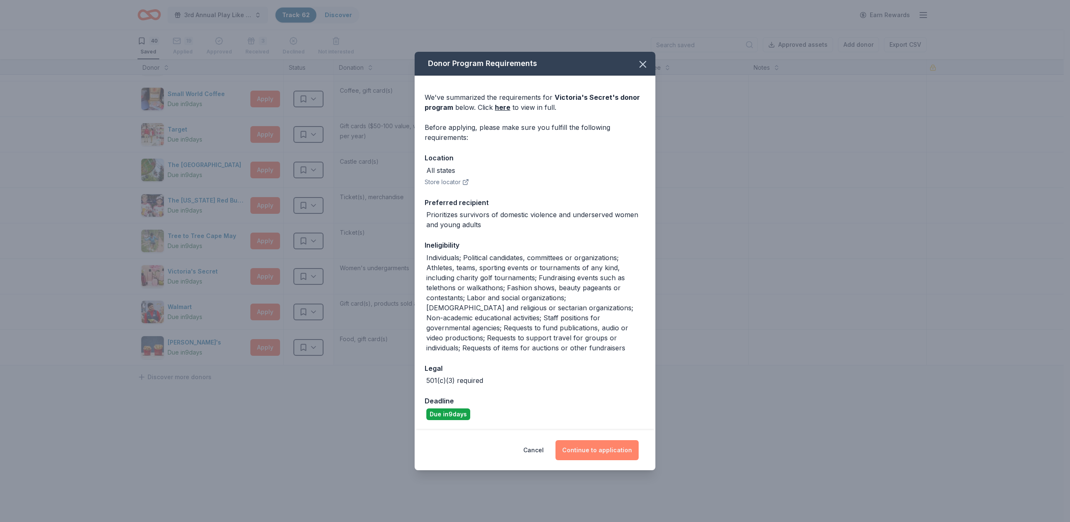
click at [590, 449] on button "Continue to application" at bounding box center [596, 450] width 83 height 20
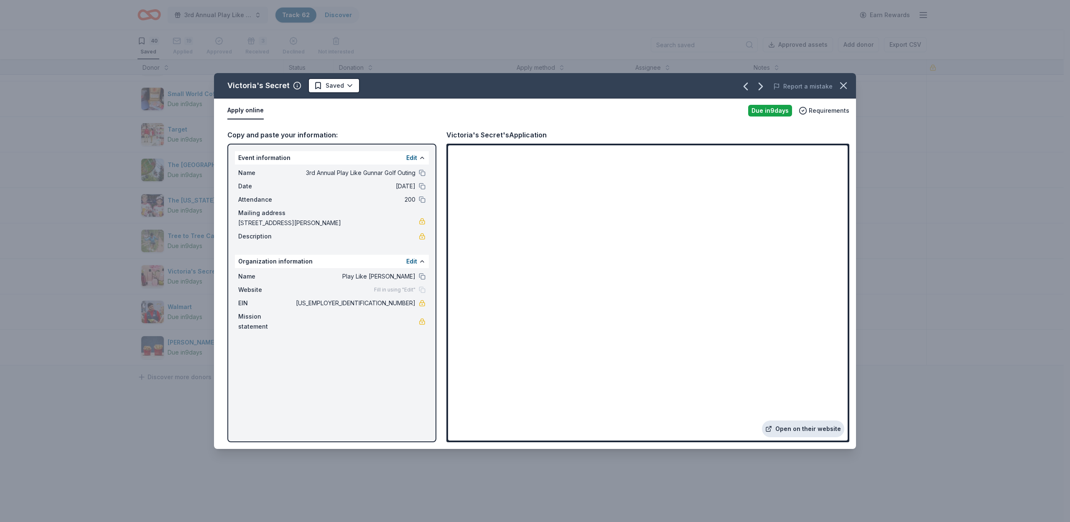
click at [785, 427] on link "Open on their website" at bounding box center [803, 429] width 82 height 17
click at [844, 83] on icon "button" at bounding box center [843, 86] width 6 height 6
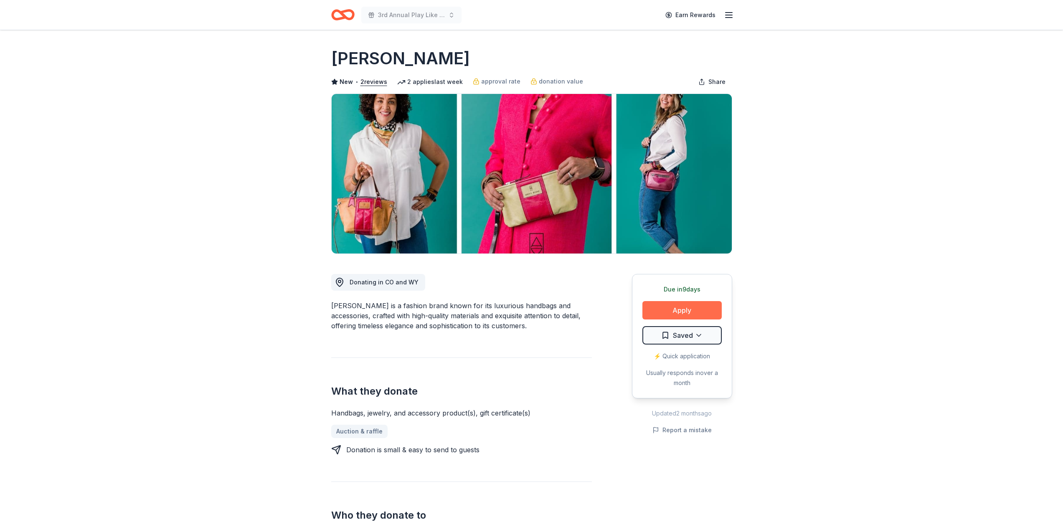
click at [694, 310] on button "Apply" at bounding box center [682, 310] width 79 height 18
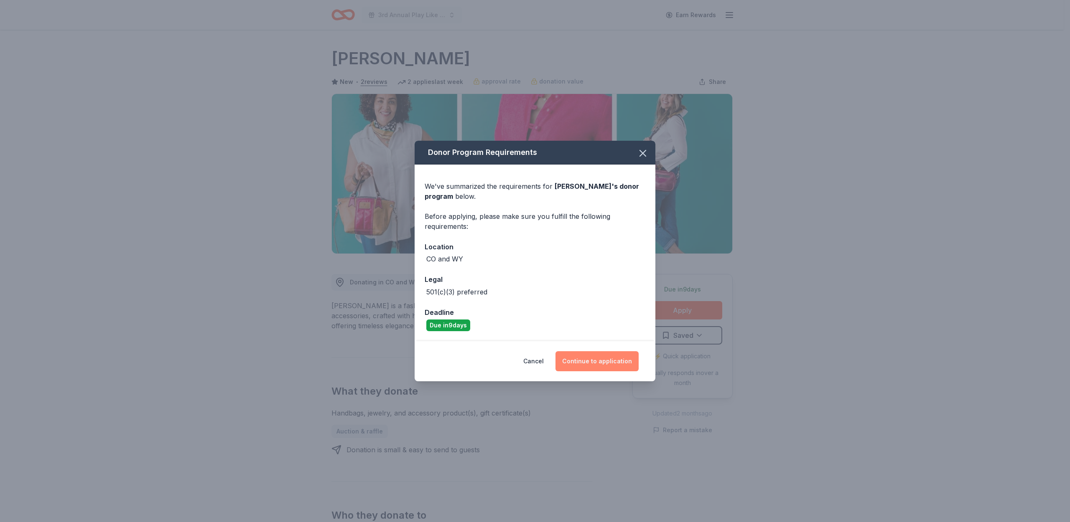
click at [588, 369] on button "Continue to application" at bounding box center [596, 361] width 83 height 20
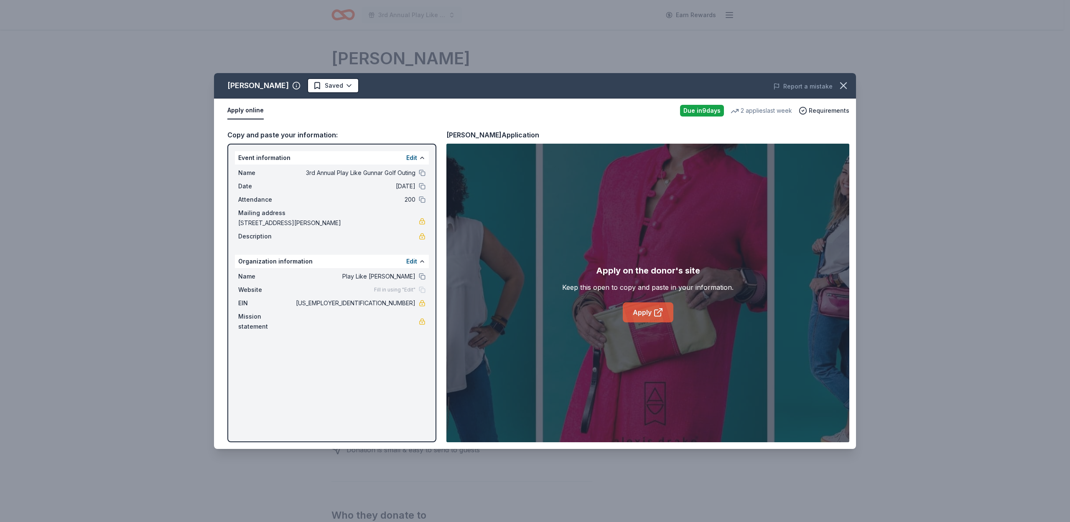
click at [659, 309] on icon at bounding box center [658, 313] width 10 height 10
click at [335, 81] on html "3rd Annual Play Like Gunnar Golf Outing Earn Rewards Due in 9 days Share Alexis…" at bounding box center [535, 261] width 1070 height 522
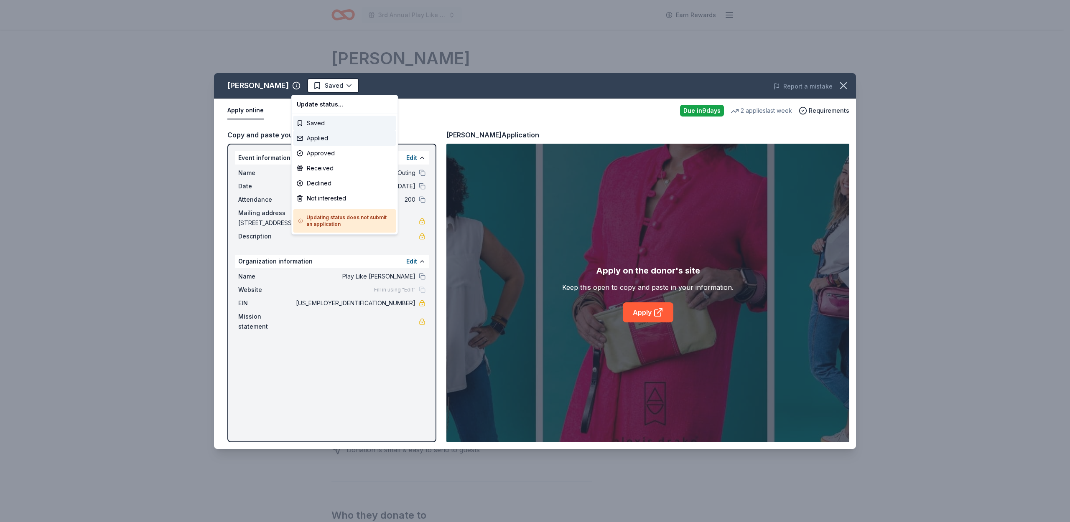
click at [335, 135] on div "Applied" at bounding box center [344, 138] width 103 height 15
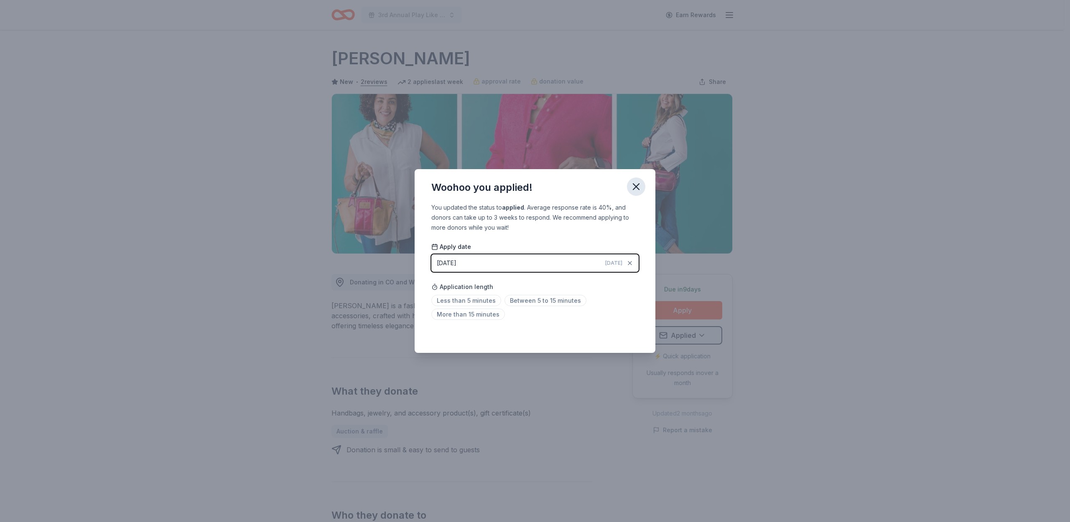
click at [634, 189] on icon "button" at bounding box center [636, 187] width 12 height 12
